Goal: Task Accomplishment & Management: Use online tool/utility

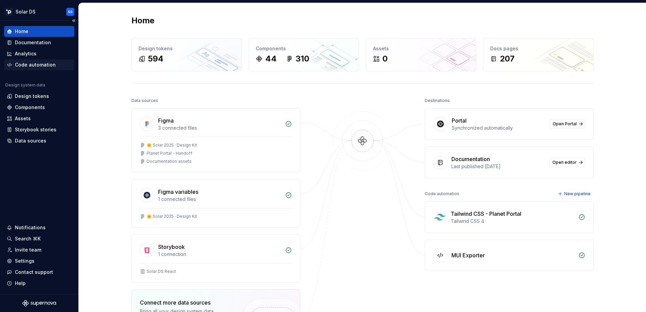
click at [42, 64] on div "Code automation" at bounding box center [35, 64] width 41 height 7
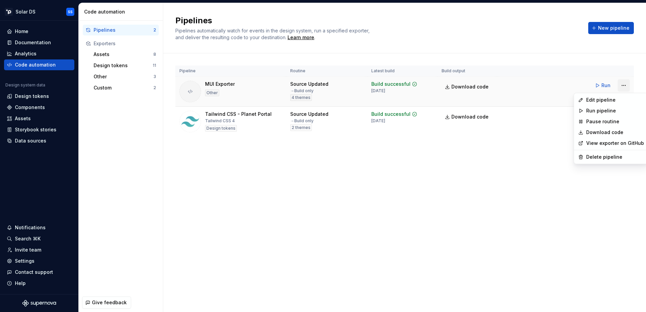
click at [623, 87] on html "Solar DS SS Home Documentation Analytics Code automation Design system data Des…" at bounding box center [323, 156] width 646 height 312
click at [617, 97] on div "Edit pipeline" at bounding box center [615, 100] width 58 height 7
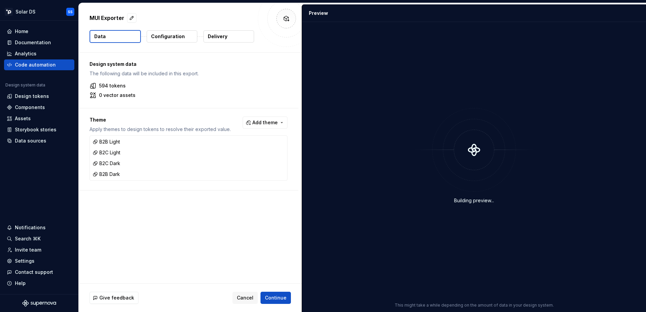
click at [173, 36] on p "Configuration" at bounding box center [168, 36] width 34 height 7
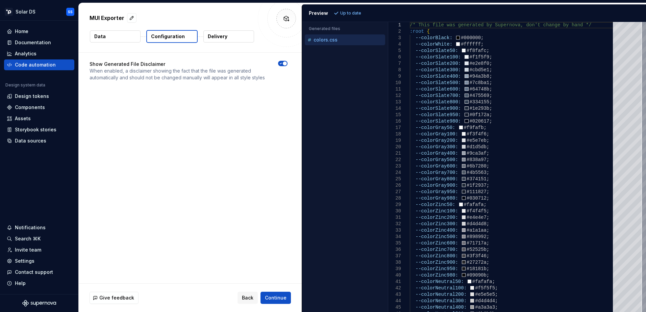
click at [226, 42] on button "Delivery" at bounding box center [228, 36] width 51 height 12
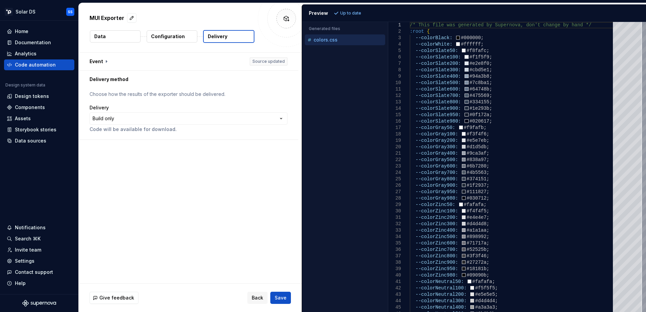
click at [110, 37] on button "Data" at bounding box center [115, 36] width 51 height 12
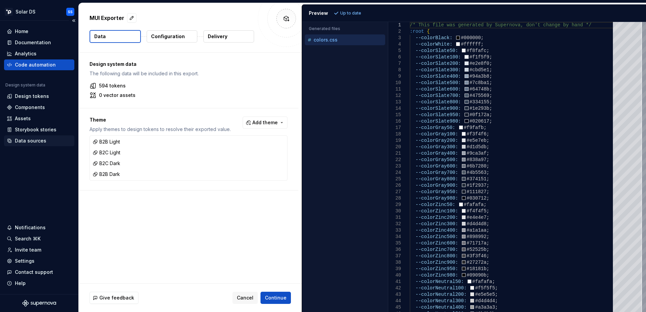
click at [35, 140] on div "Data sources" at bounding box center [30, 140] width 31 height 7
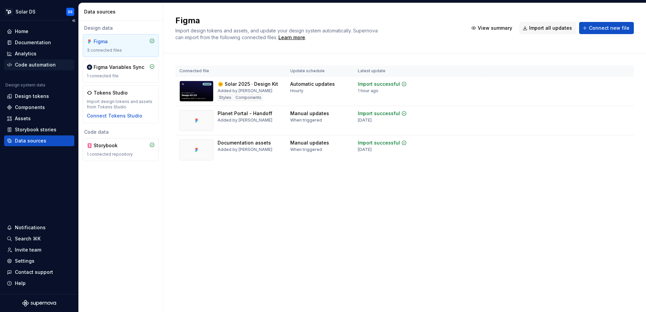
click at [35, 64] on div "Code automation" at bounding box center [35, 64] width 41 height 7
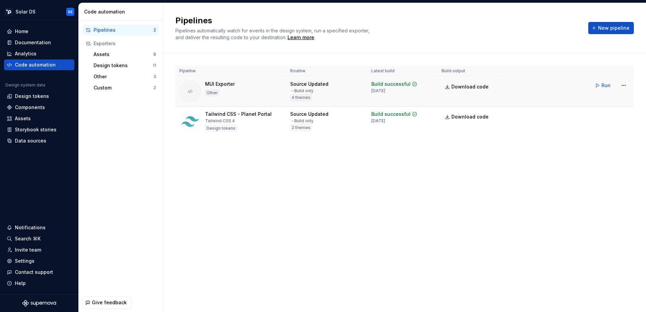
click at [377, 87] on div "Build successful [DATE]" at bounding box center [394, 87] width 46 height 13
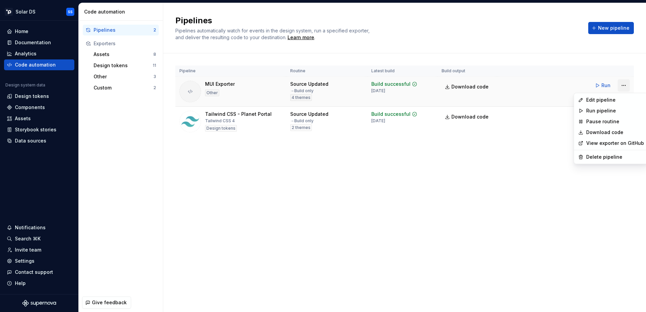
click at [623, 86] on html "Solar DS SS Home Documentation Analytics Code automation Design system data Des…" at bounding box center [323, 156] width 646 height 312
click at [596, 141] on link "View exporter on GitHub" at bounding box center [615, 143] width 58 height 7
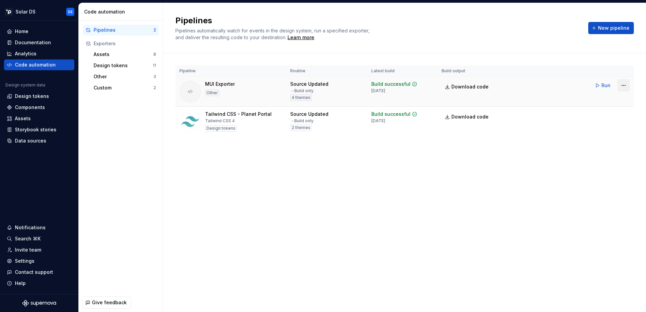
click at [626, 85] on html "Solar DS SS Home Documentation Analytics Code automation Design system data Des…" at bounding box center [323, 156] width 646 height 312
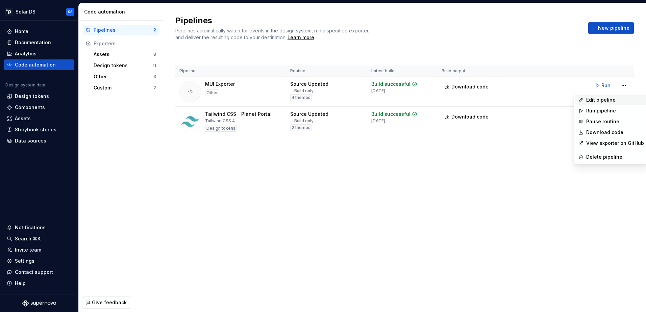
click at [614, 99] on div "Edit pipeline" at bounding box center [615, 100] width 58 height 7
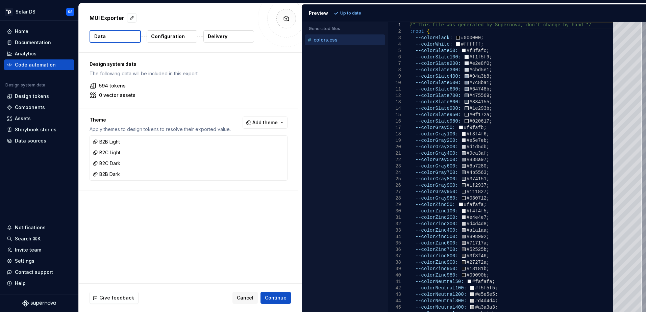
click at [185, 37] on button "Configuration" at bounding box center [172, 36] width 51 height 12
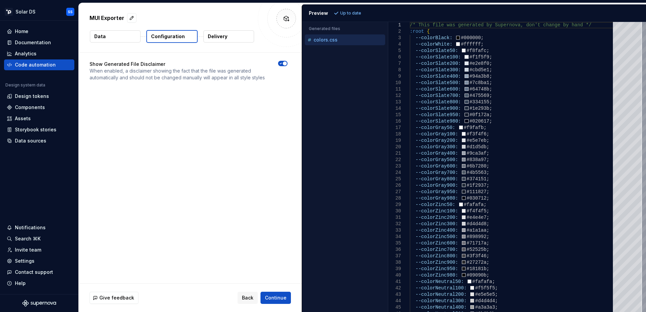
click at [220, 35] on p "Delivery" at bounding box center [218, 36] width 20 height 7
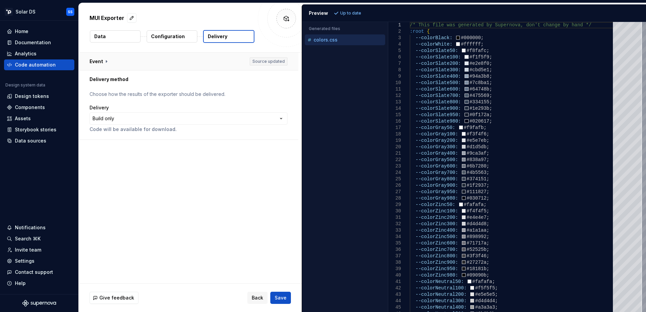
click at [101, 64] on button "button" at bounding box center [188, 62] width 219 height 18
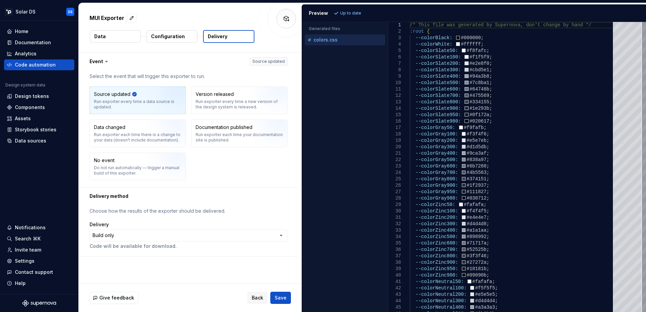
click at [160, 100] on img "button" at bounding box center [169, 102] width 43 height 45
click at [224, 101] on div "Run exporter every time a new version of the design system is released." at bounding box center [239, 104] width 87 height 11
click at [157, 104] on img "button" at bounding box center [169, 102] width 43 height 45
click at [180, 230] on html "**********" at bounding box center [323, 156] width 646 height 312
click at [172, 259] on html "**********" at bounding box center [323, 156] width 646 height 312
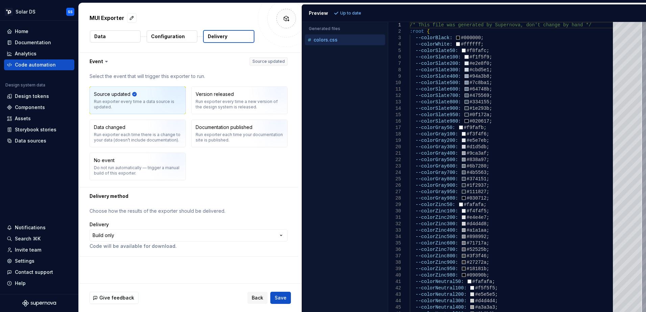
click at [177, 28] on div "MUI Exporter Data Configuration Delivery" at bounding box center [190, 27] width 223 height 49
click at [176, 36] on p "Configuration" at bounding box center [168, 36] width 34 height 7
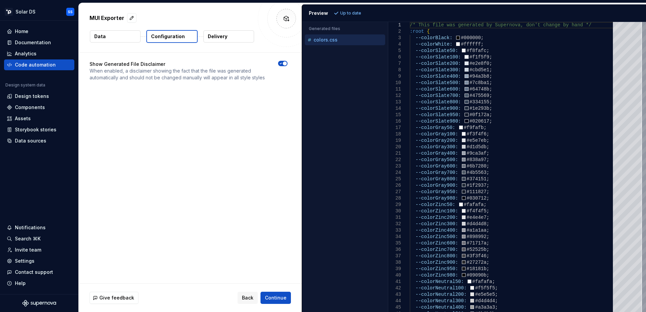
click at [112, 34] on button "Data" at bounding box center [115, 36] width 51 height 12
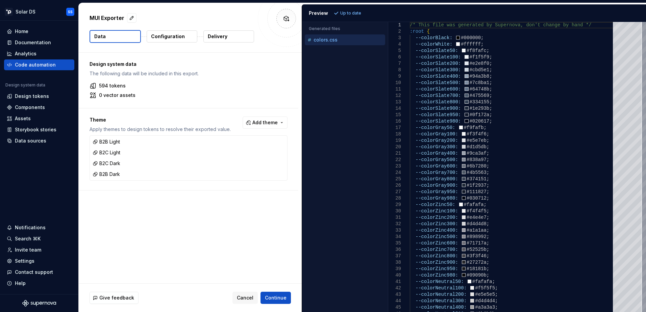
click at [118, 83] on p "594 tokens" at bounding box center [112, 85] width 27 height 7
click at [121, 104] on div "Design system data The following data will be included in this export. 594 toke…" at bounding box center [188, 80] width 219 height 55
click at [28, 259] on div "Settings" at bounding box center [25, 261] width 20 height 7
